Goal: Find specific page/section: Find specific page/section

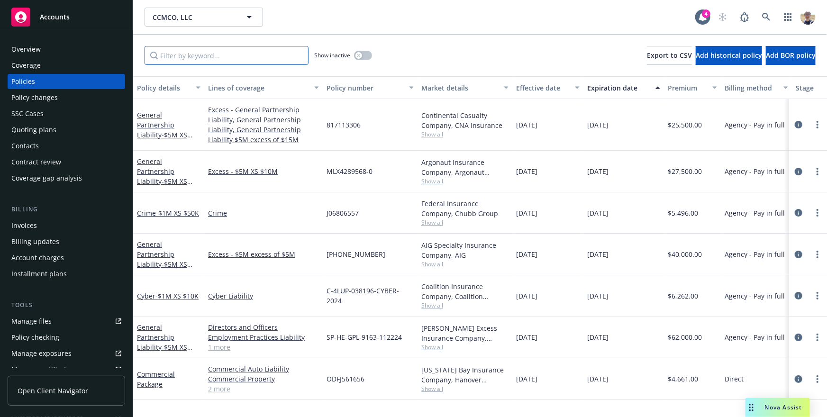
click at [259, 63] on input "Filter by keyword..." at bounding box center [227, 55] width 164 height 19
type input "cyber"
click at [308, 89] on div "Lines of coverage" at bounding box center [258, 88] width 101 height 10
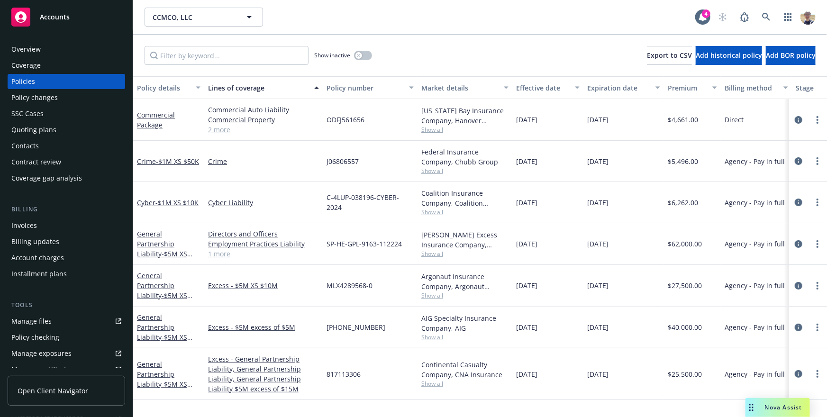
click at [222, 131] on link "2 more" at bounding box center [263, 130] width 111 height 10
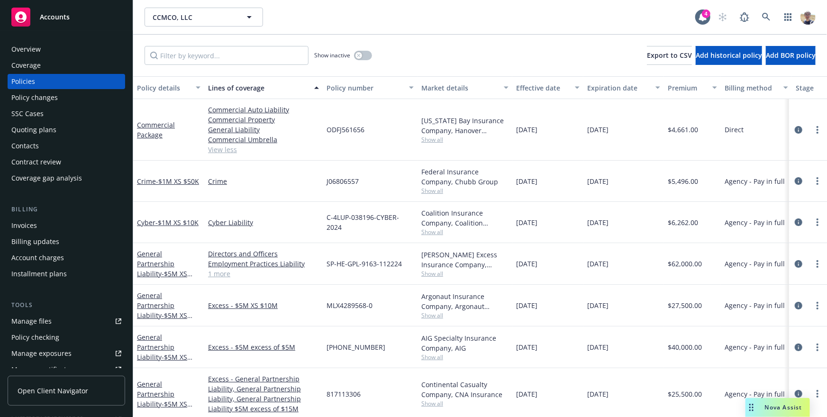
scroll to position [2, 0]
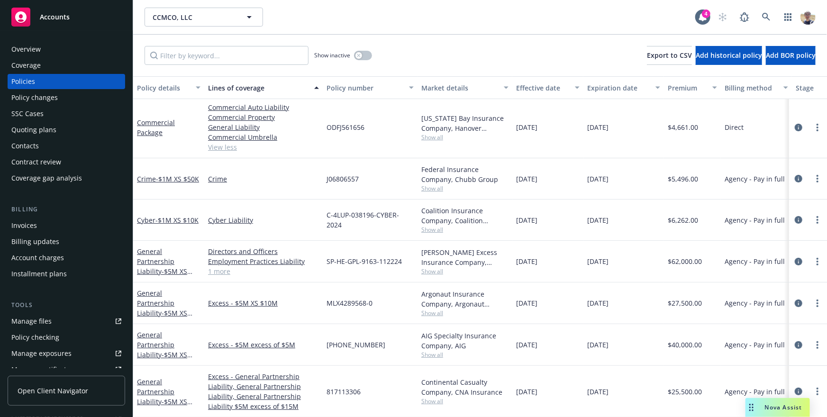
click at [220, 273] on link "1 more" at bounding box center [263, 271] width 111 height 10
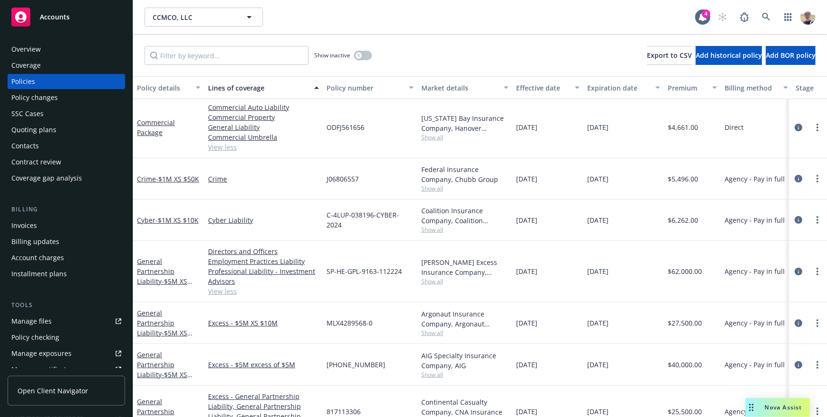
click at [568, 11] on div "CCMCO, LLC CCMCO, LLC" at bounding box center [420, 17] width 551 height 19
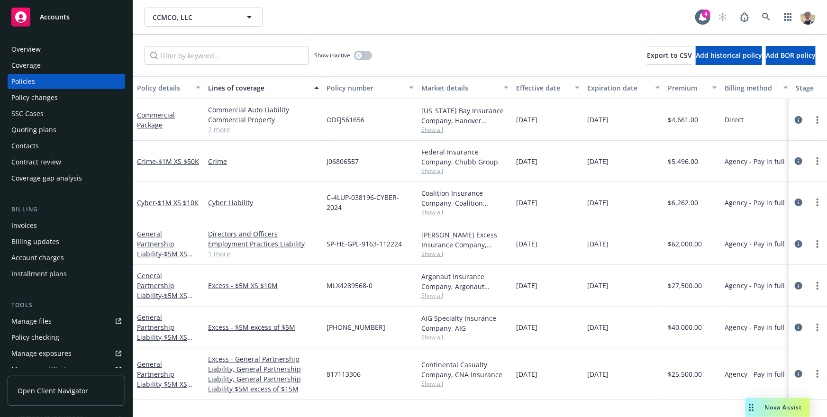
scroll to position [0, 0]
click at [405, 32] on div "CCMCO, LLC CCMCO, LLC 4" at bounding box center [480, 17] width 694 height 34
click at [767, 18] on icon at bounding box center [766, 17] width 9 height 9
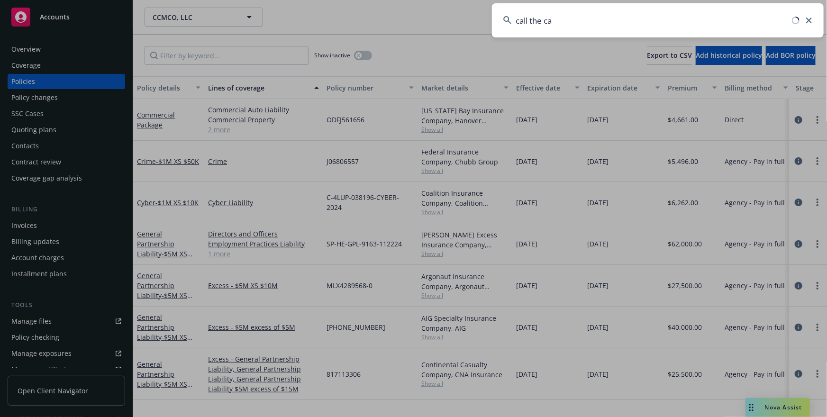
type input "call the car"
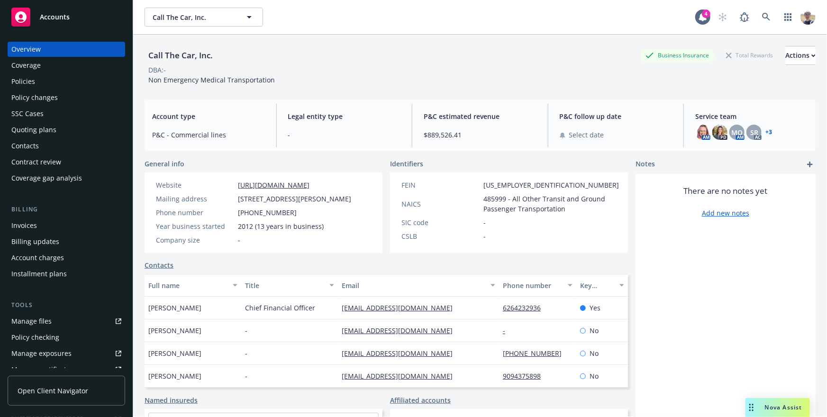
click at [82, 379] on link "Open Client Navigator" at bounding box center [67, 391] width 118 height 30
click at [807, 14] on img at bounding box center [808, 16] width 15 height 15
click at [777, 43] on link "Log out" at bounding box center [768, 42] width 95 height 19
